Goal: Task Accomplishment & Management: Use online tool/utility

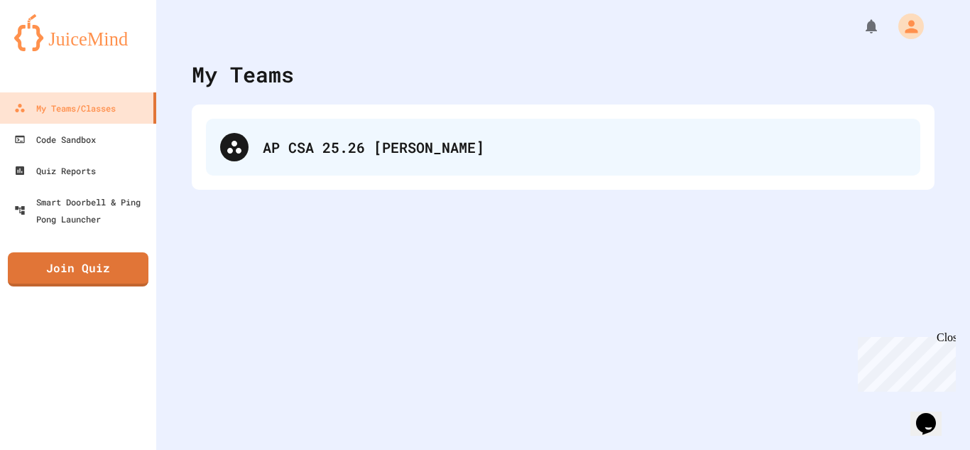
click at [454, 125] on div "AP CSA 25.26 [PERSON_NAME]" at bounding box center [563, 147] width 714 height 57
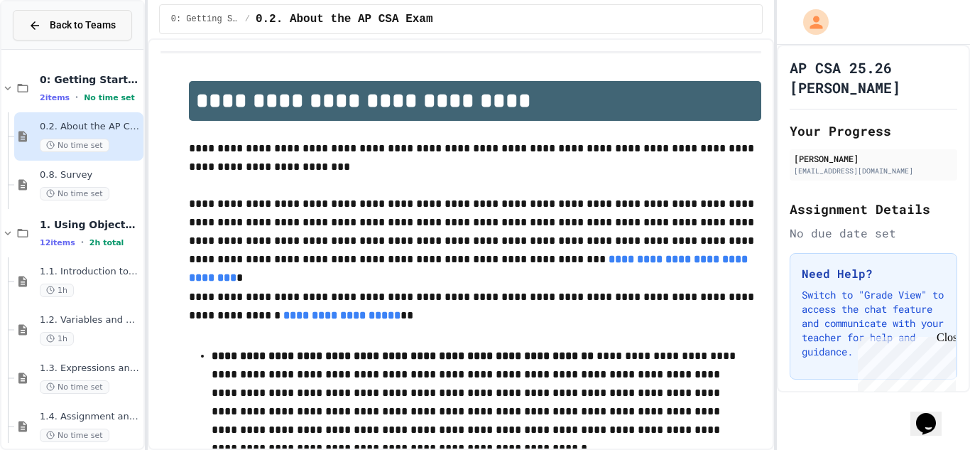
click at [53, 33] on button "Back to Teams" at bounding box center [72, 25] width 119 height 31
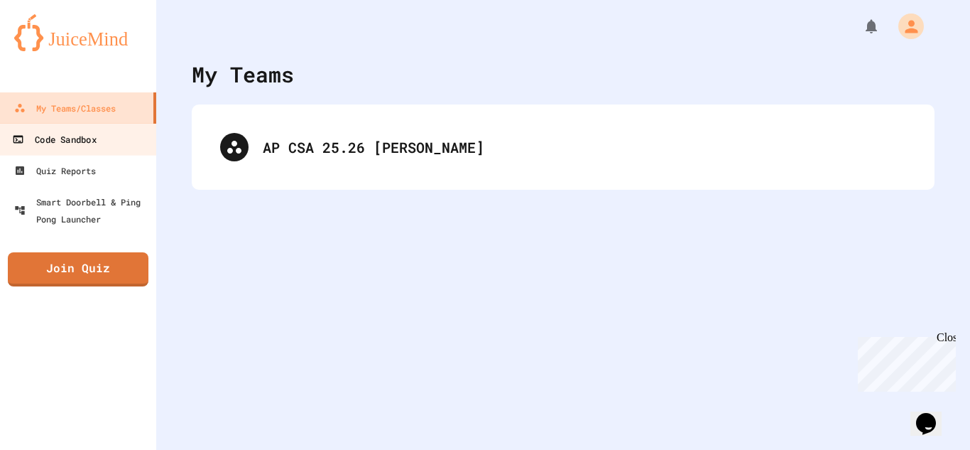
click at [67, 139] on div "Code Sandbox" at bounding box center [54, 140] width 84 height 18
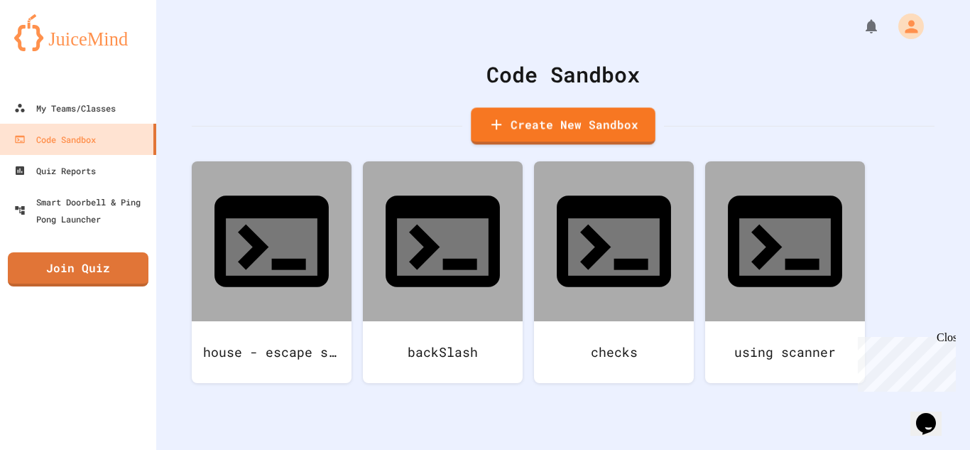
click at [539, 112] on link "Create New Sandbox" at bounding box center [563, 125] width 185 height 37
type input "*"
type input "******"
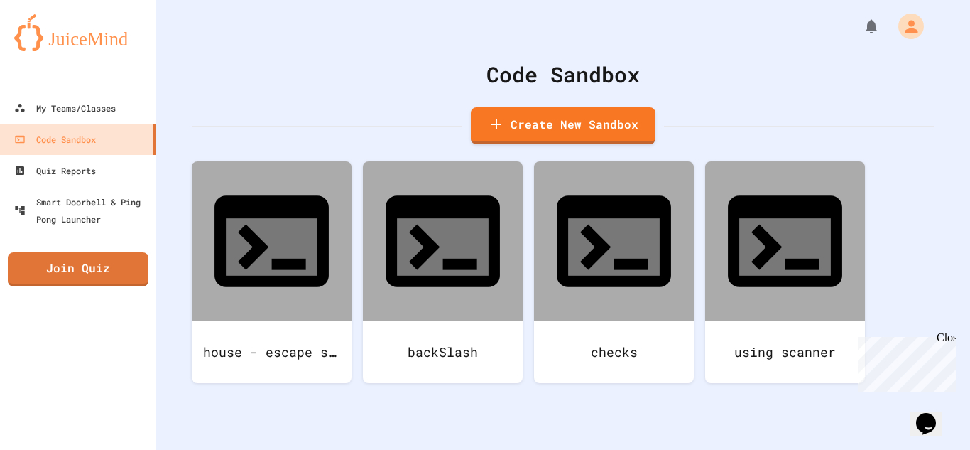
scroll to position [169, 0]
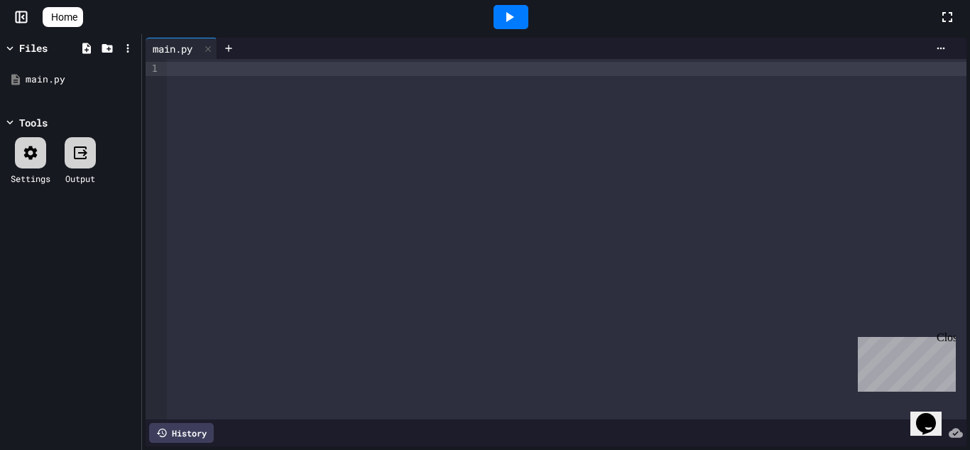
click at [61, 16] on link "Home" at bounding box center [63, 17] width 40 height 20
